Goal: Unclear

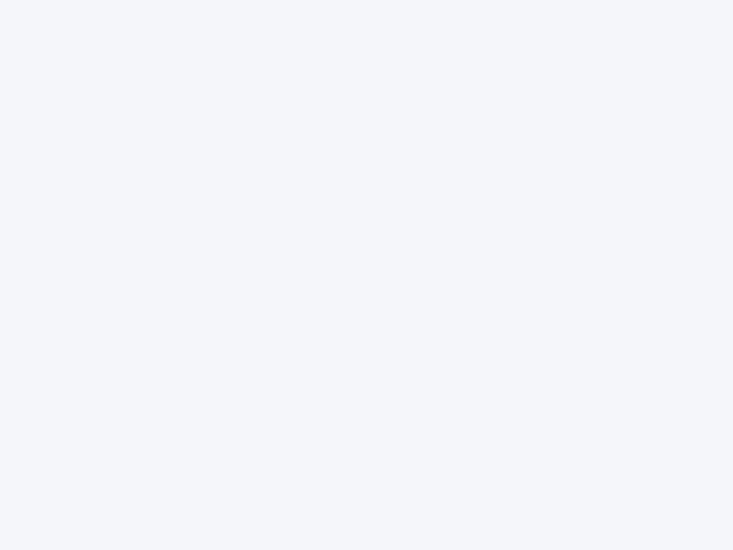
click at [366, 275] on div at bounding box center [366, 275] width 733 height 550
